Goal: Transaction & Acquisition: Purchase product/service

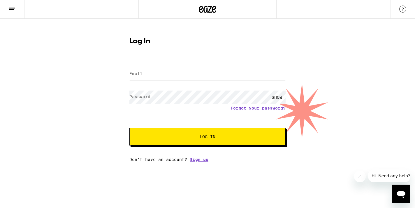
type input "[EMAIL_ADDRESS][DOMAIN_NAME]"
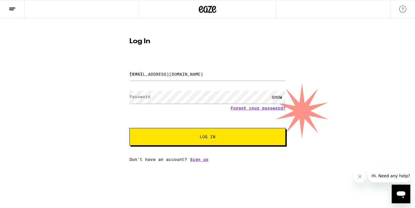
click at [214, 136] on span "Log In" at bounding box center [208, 136] width 16 height 4
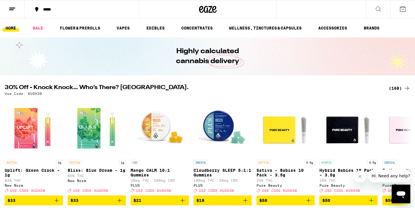
click at [56, 14] on button "*****" at bounding box center [82, 10] width 114 height 18
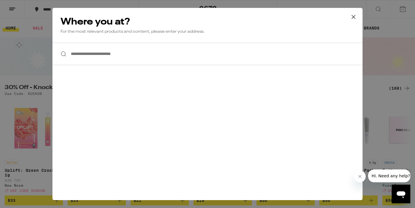
click at [90, 57] on input "**********" at bounding box center [208, 54] width 310 height 22
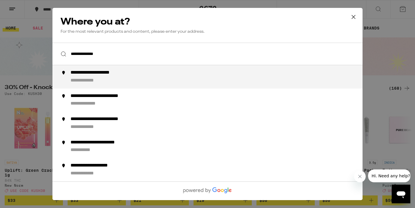
click at [105, 76] on div "**********" at bounding box center [104, 73] width 66 height 6
type input "**********"
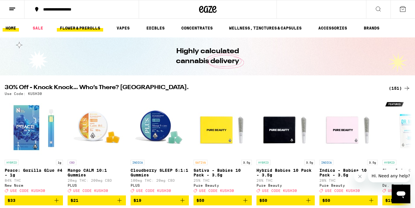
click at [90, 31] on link "FLOWER & PREROLLS" at bounding box center [80, 28] width 46 height 7
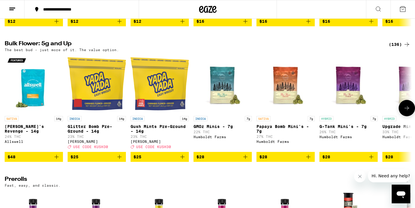
scroll to position [174, 0]
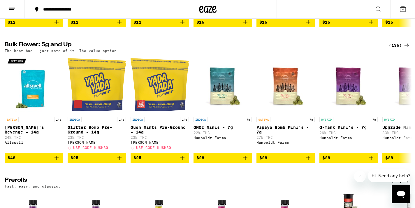
click at [391, 49] on div "(136)" at bounding box center [400, 45] width 22 height 7
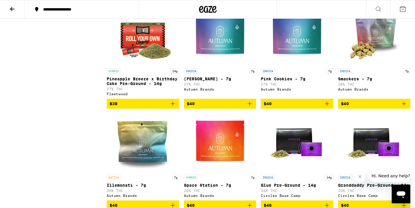
scroll to position [711, 0]
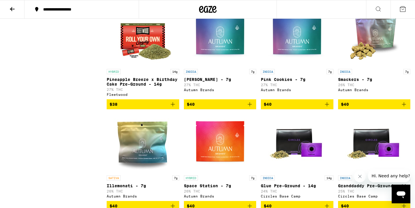
click at [172, 108] on icon "Add to bag" at bounding box center [172, 104] width 7 height 7
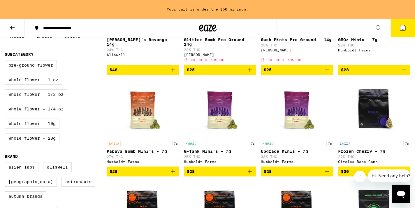
scroll to position [0, 0]
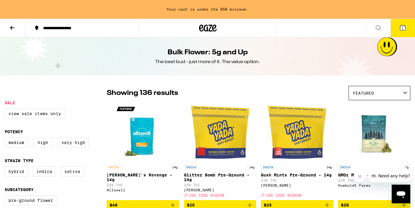
click at [21, 30] on button at bounding box center [12, 28] width 25 height 18
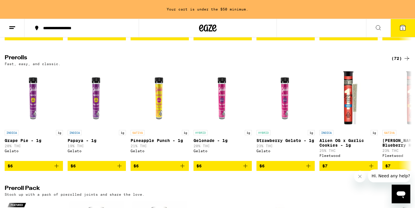
scroll to position [317, 0]
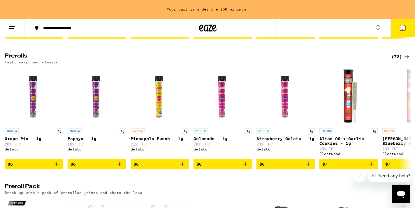
click at [396, 60] on div "(72)" at bounding box center [401, 56] width 19 height 7
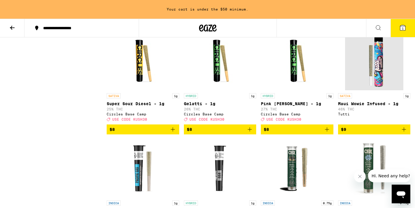
scroll to position [386, 0]
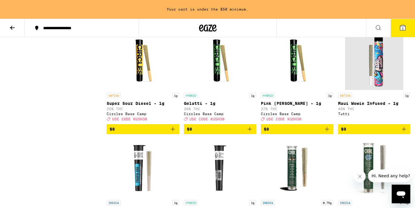
click at [404, 132] on icon "Add to bag" at bounding box center [404, 128] width 7 height 7
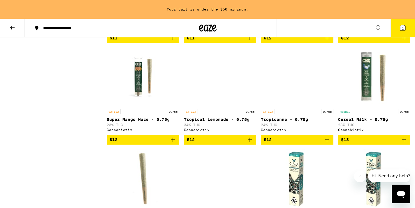
scroll to position [579, 0]
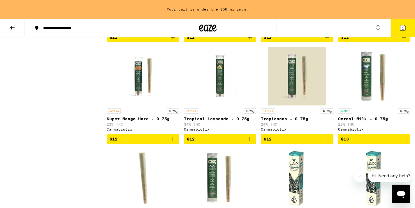
click at [404, 36] on button "2" at bounding box center [403, 28] width 25 height 18
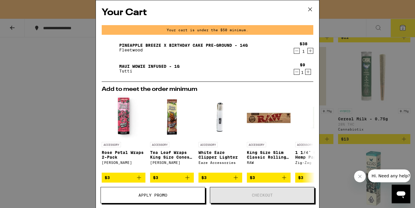
click at [310, 13] on icon at bounding box center [310, 9] width 9 height 9
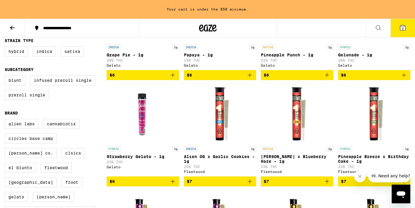
scroll to position [121, 0]
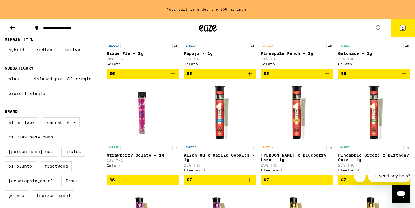
click at [176, 175] on link "HYBRID 1g Strawberry Gelato - 1g 23% THC Gelato" at bounding box center [143, 129] width 73 height 92
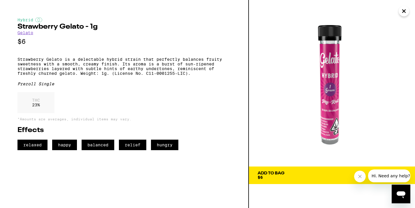
click at [273, 174] on div "Add To Bag" at bounding box center [271, 173] width 27 height 4
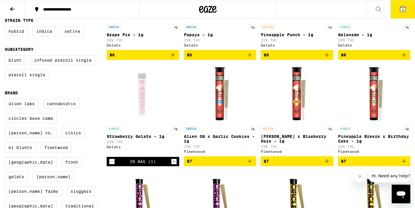
scroll to position [103, 0]
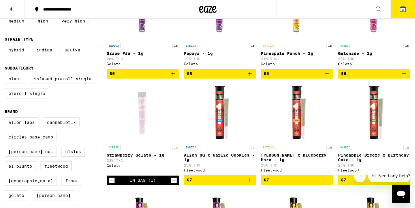
click at [400, 18] on button "3" at bounding box center [403, 9] width 25 height 18
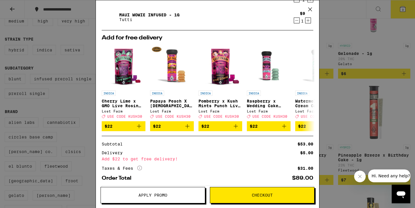
scroll to position [82, 0]
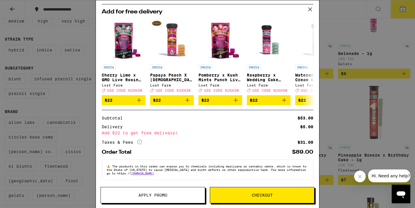
click at [246, 191] on button "Checkout" at bounding box center [262, 195] width 105 height 16
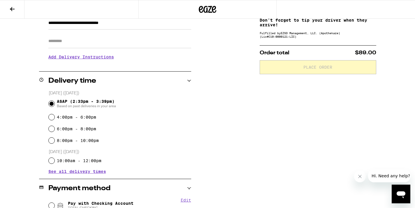
scroll to position [210, 0]
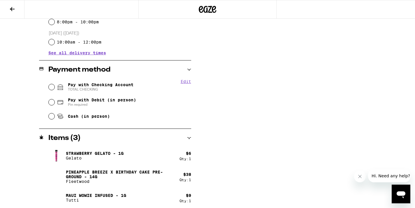
click at [125, 90] on span "TOTAL CHECKING" at bounding box center [101, 89] width 66 height 5
click at [55, 90] on input "Pay with Checking Account TOTAL CHECKING" at bounding box center [52, 87] width 6 height 6
radio input "true"
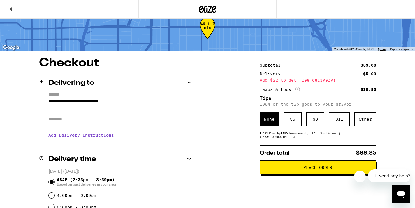
scroll to position [19, 0]
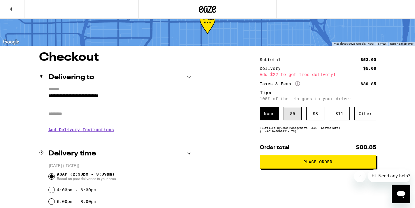
click at [286, 115] on div "$ 5" at bounding box center [293, 113] width 18 height 13
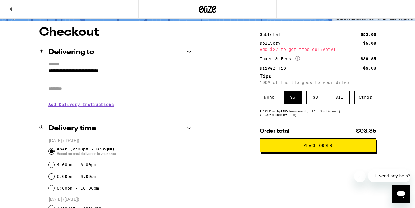
scroll to position [43, 0]
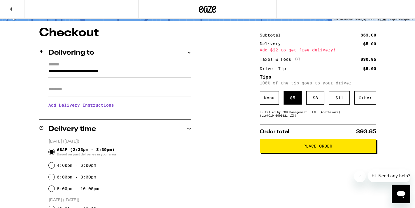
click at [305, 148] on span "Place Order" at bounding box center [318, 146] width 29 height 4
